Goal: Transaction & Acquisition: Purchase product/service

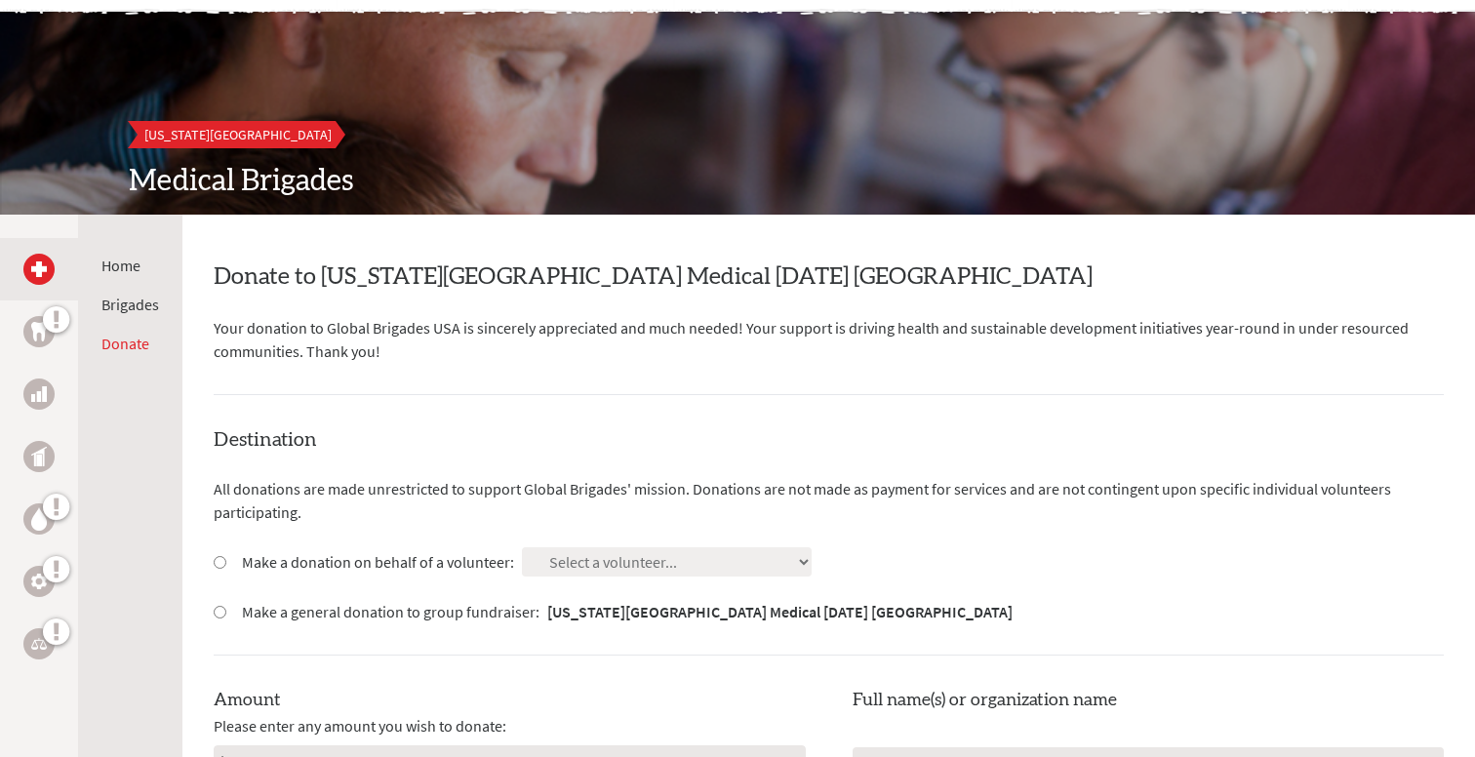
scroll to position [136, 0]
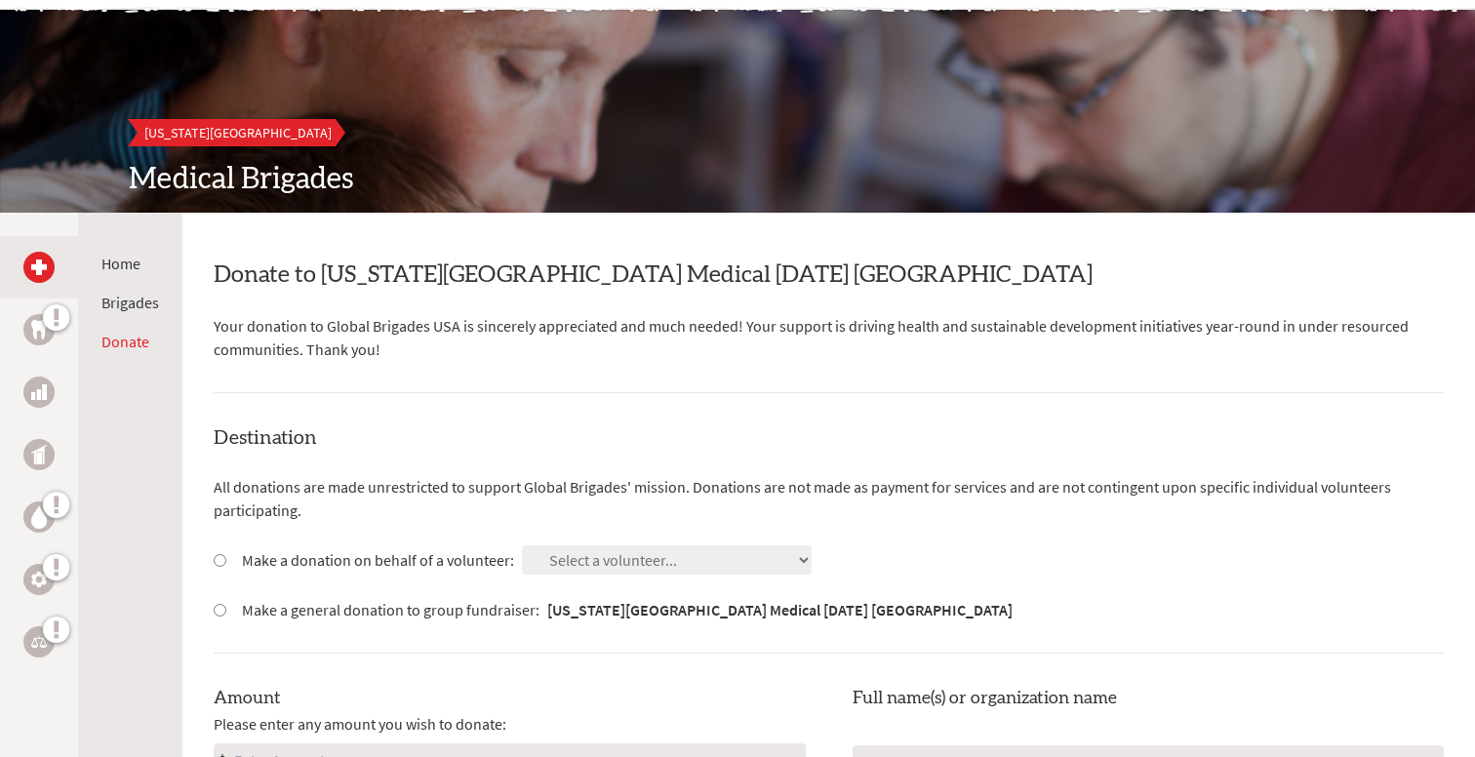
click at [38, 328] on img at bounding box center [39, 329] width 16 height 19
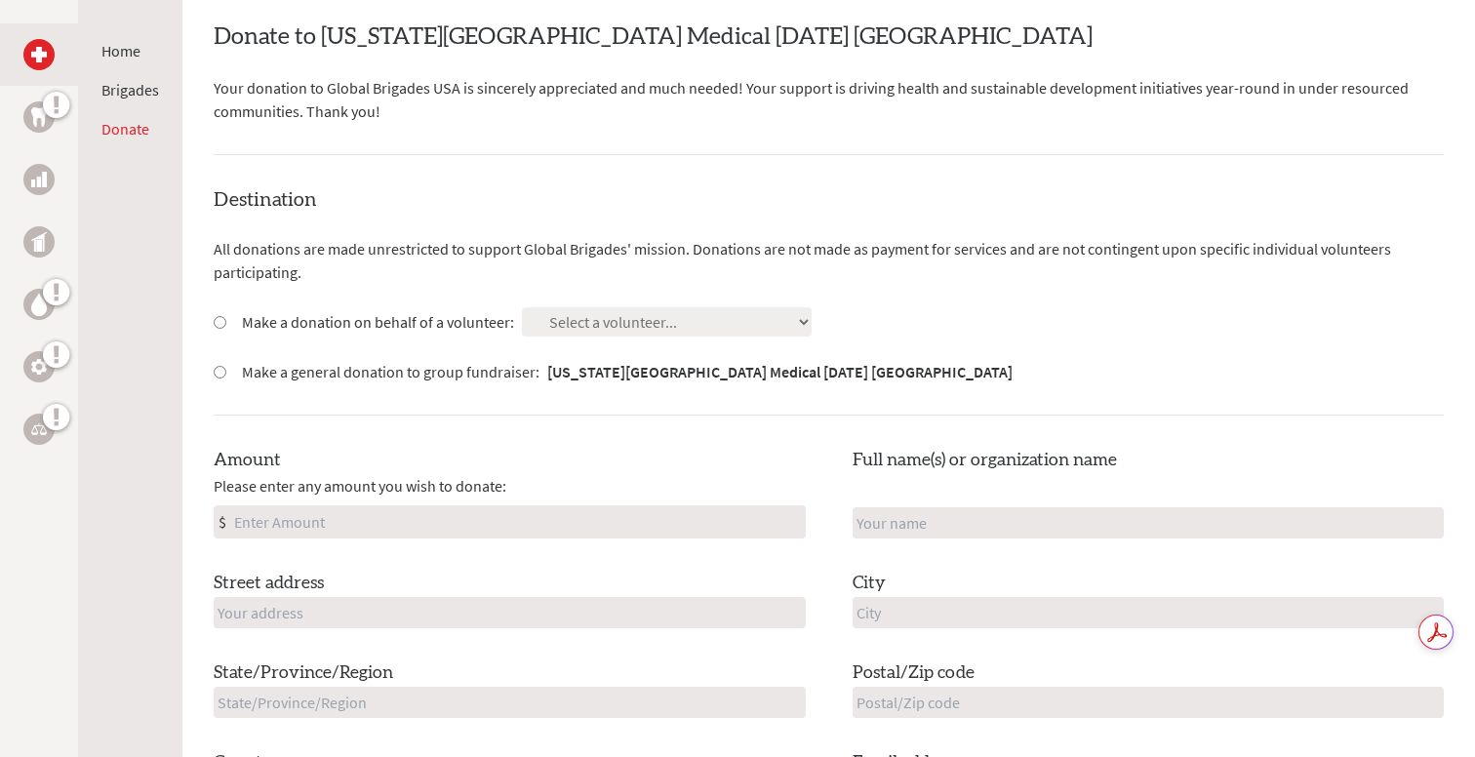
scroll to position [481, 0]
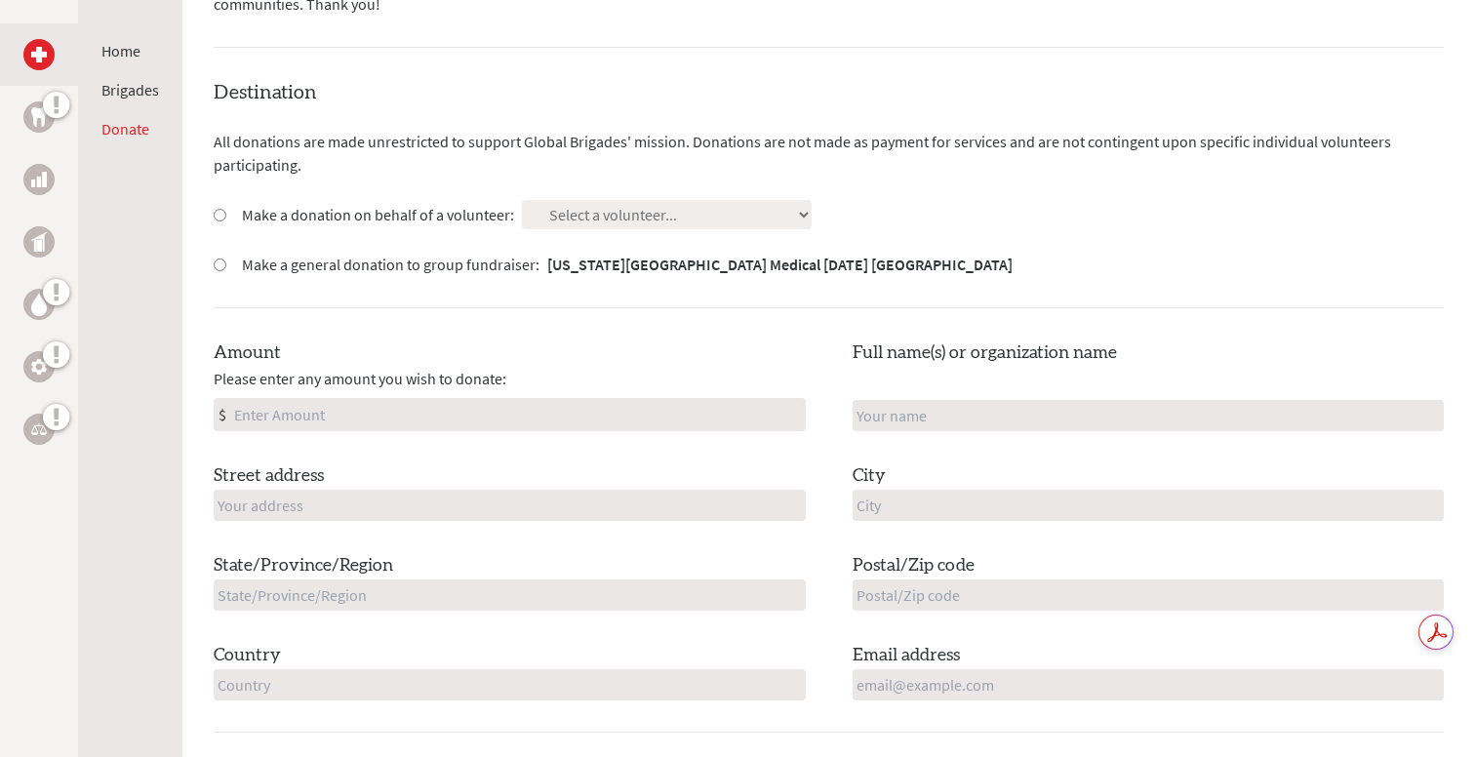
click at [220, 214] on input "Make a donation on behalf of a volunteer:" at bounding box center [220, 215] width 13 height 13
radio input "true"
click at [562, 224] on select "Select a volunteer... ahmad yehia Alexa Popovich Ashley Roest Ashraf Rezk Ayush…" at bounding box center [667, 214] width 290 height 29
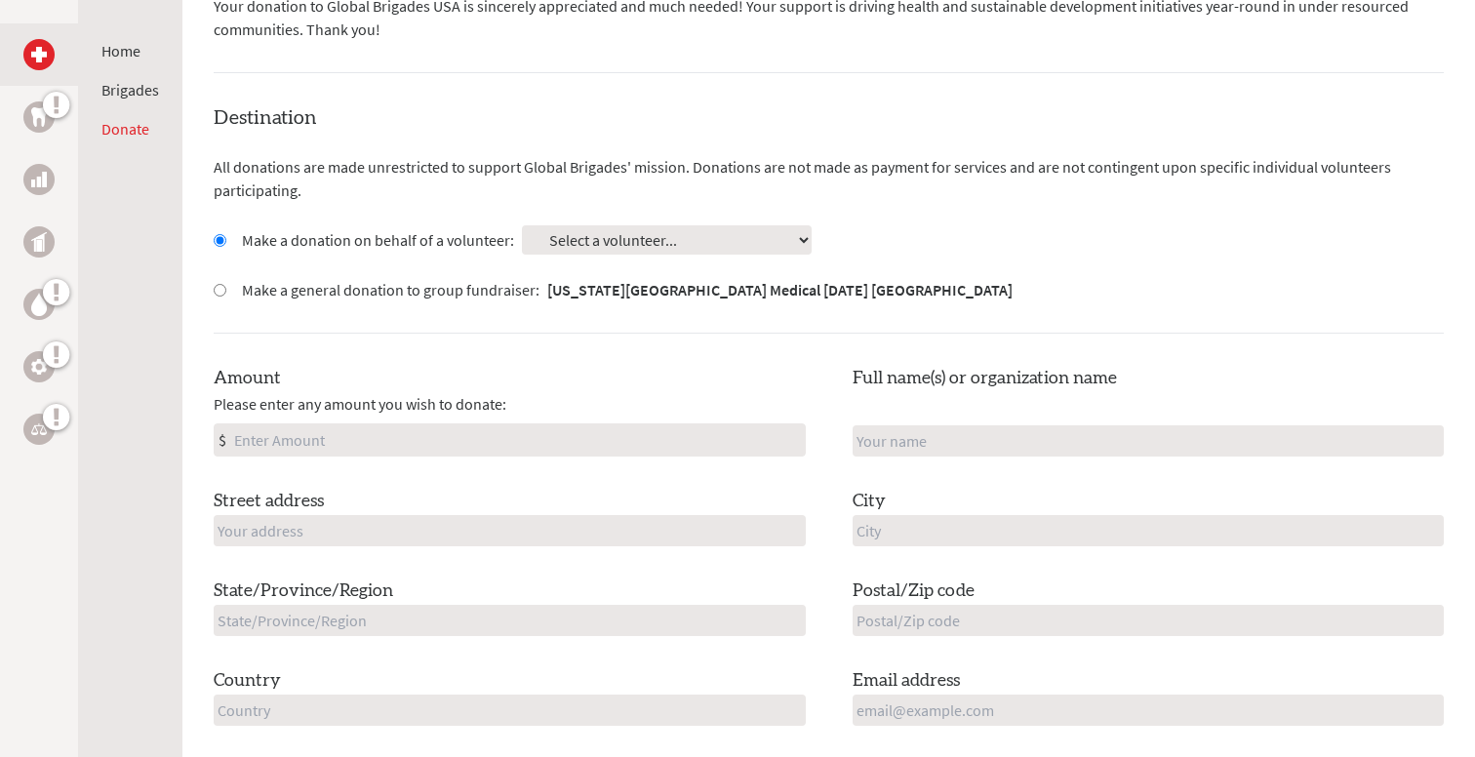
scroll to position [433, 0]
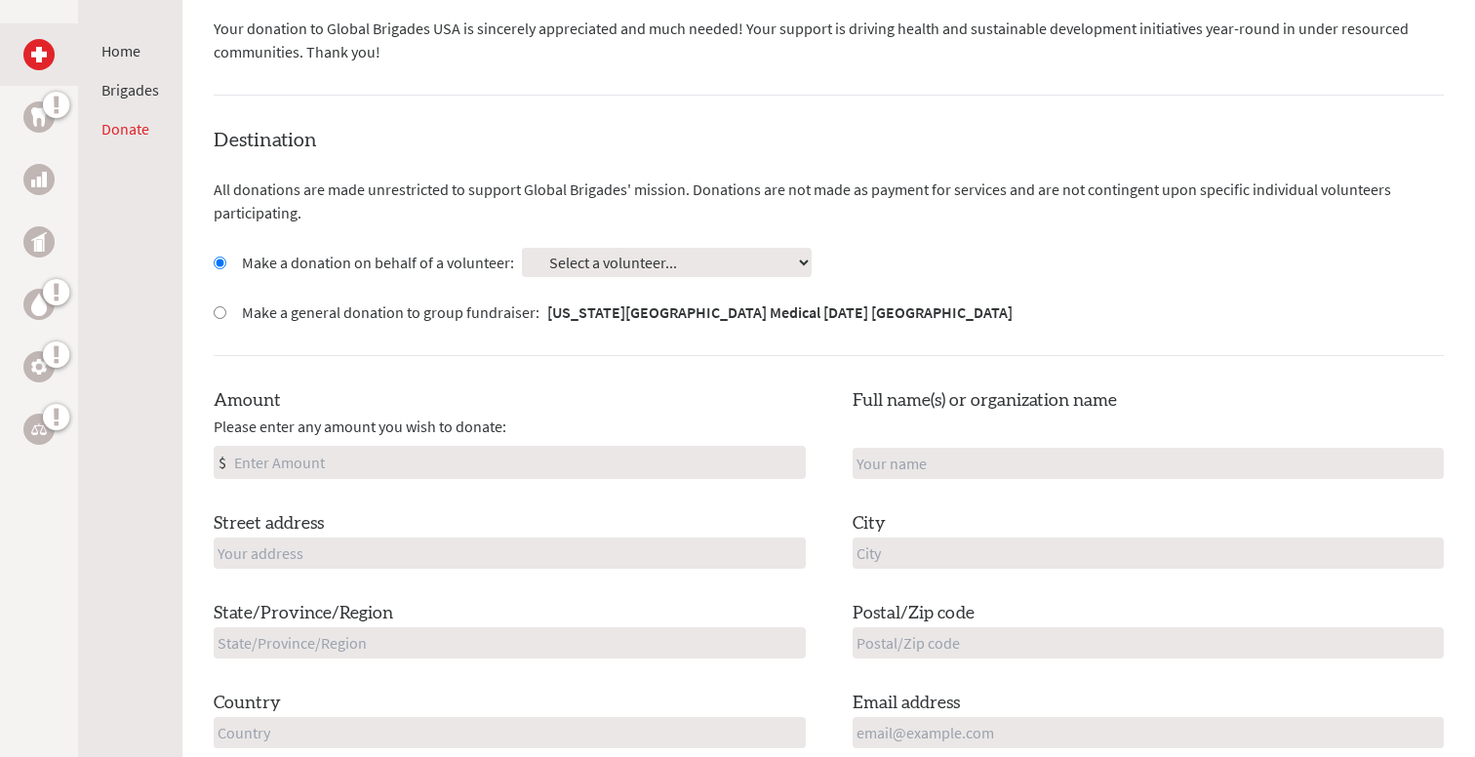
click at [724, 262] on select "Select a volunteer... ahmad yehia Alexa Popovich Ashley Roest Ashraf Rezk Ayush…" at bounding box center [667, 262] width 290 height 29
select select "03BCC850-CA33-11E5-82B7-002590AC014C"
